Goal: Transaction & Acquisition: Download file/media

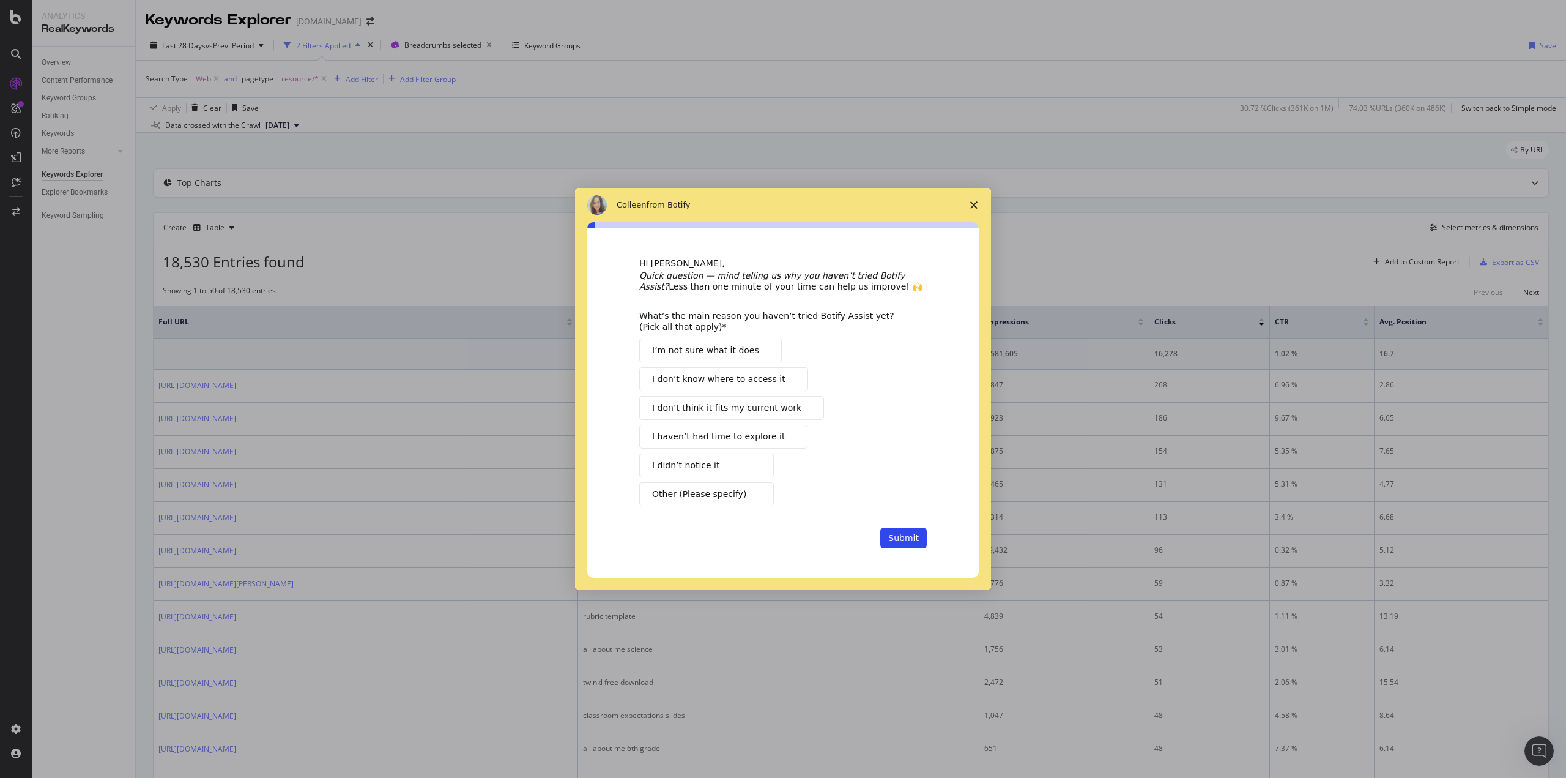
click at [978, 209] on span "Close survey" at bounding box center [974, 205] width 34 height 34
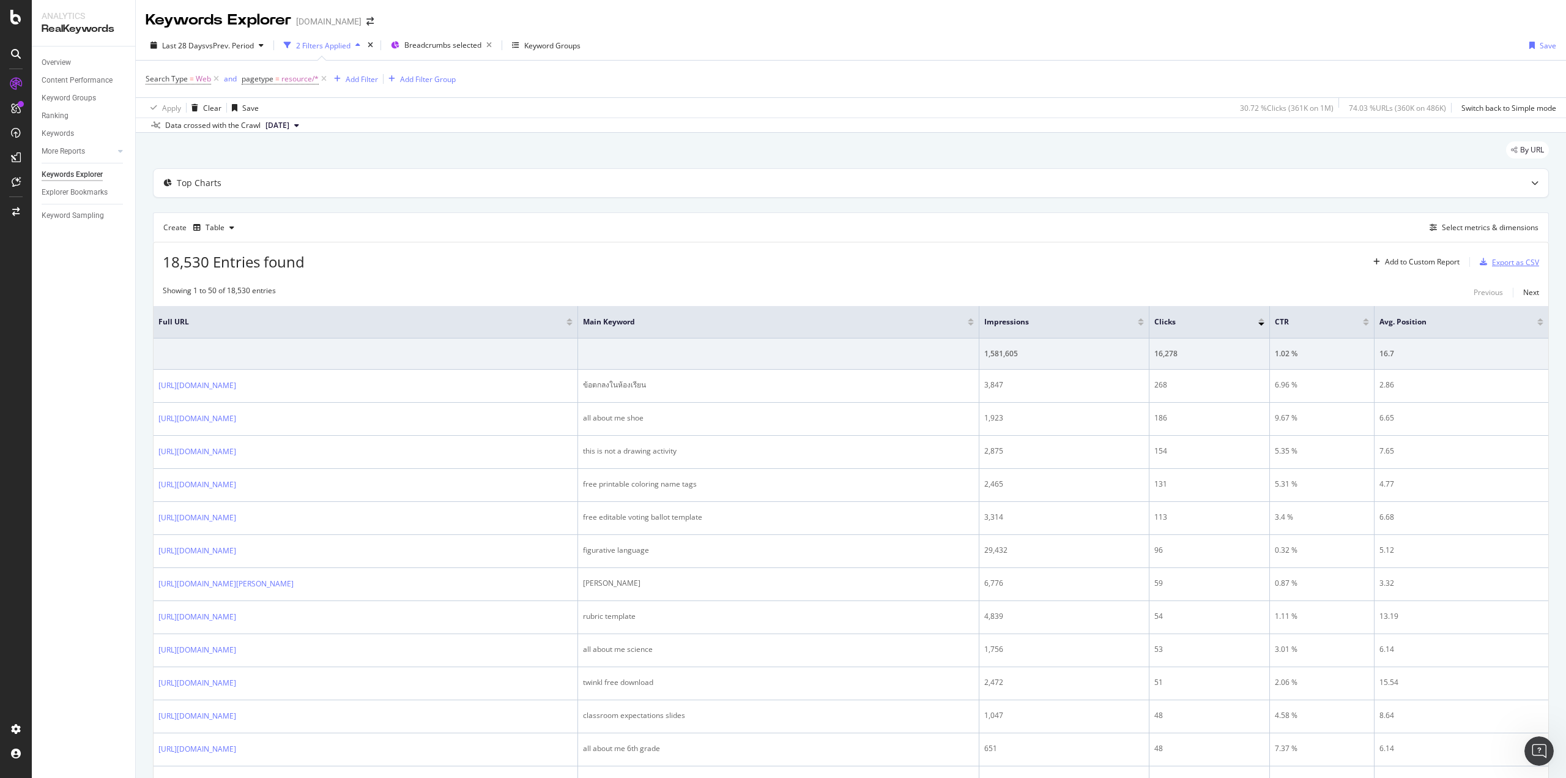
click at [1503, 264] on div "Export as CSV" at bounding box center [1515, 262] width 47 height 10
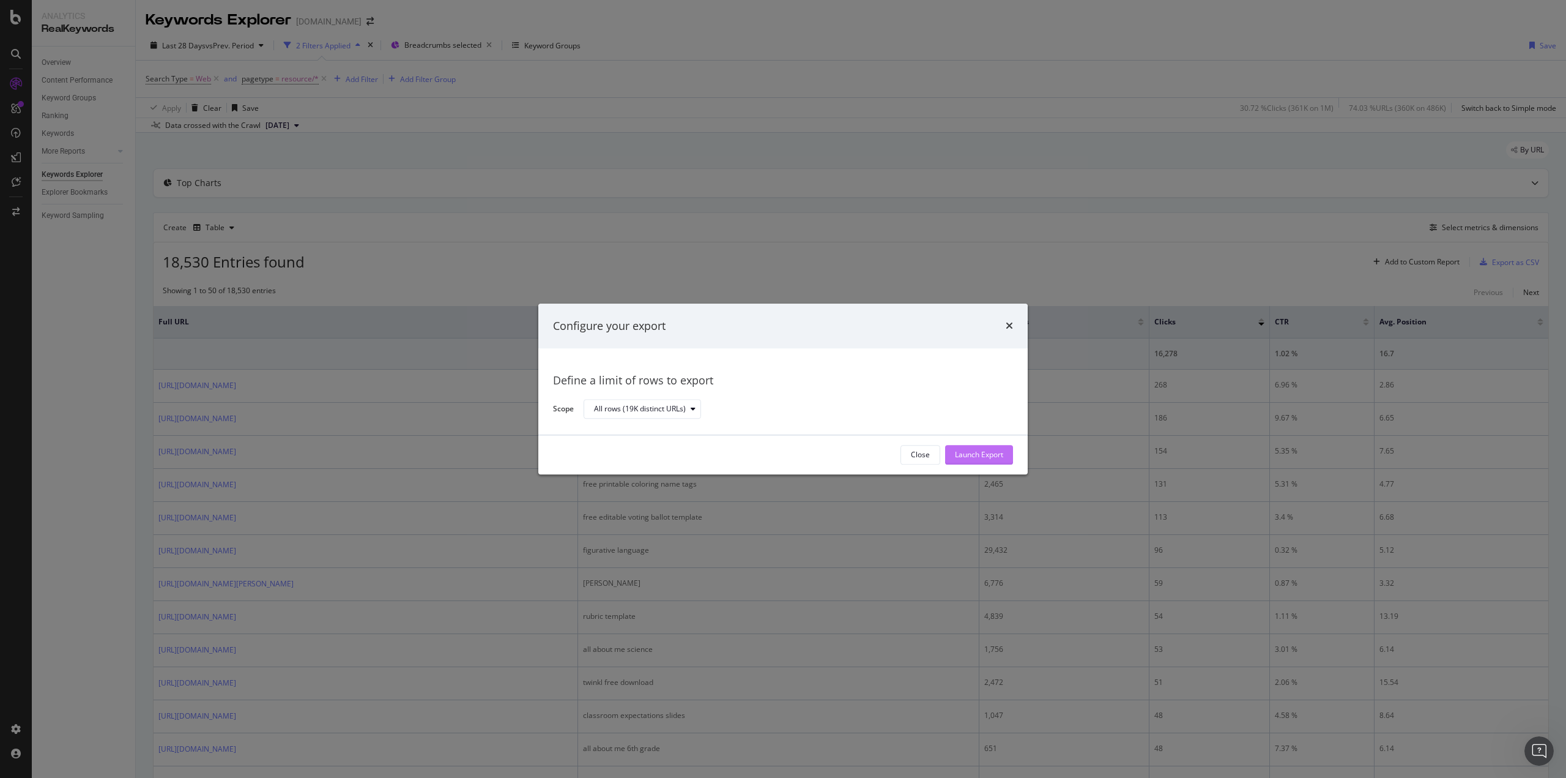
click at [983, 451] on div "Launch Export" at bounding box center [979, 455] width 48 height 10
